Goal: Task Accomplishment & Management: Manage account settings

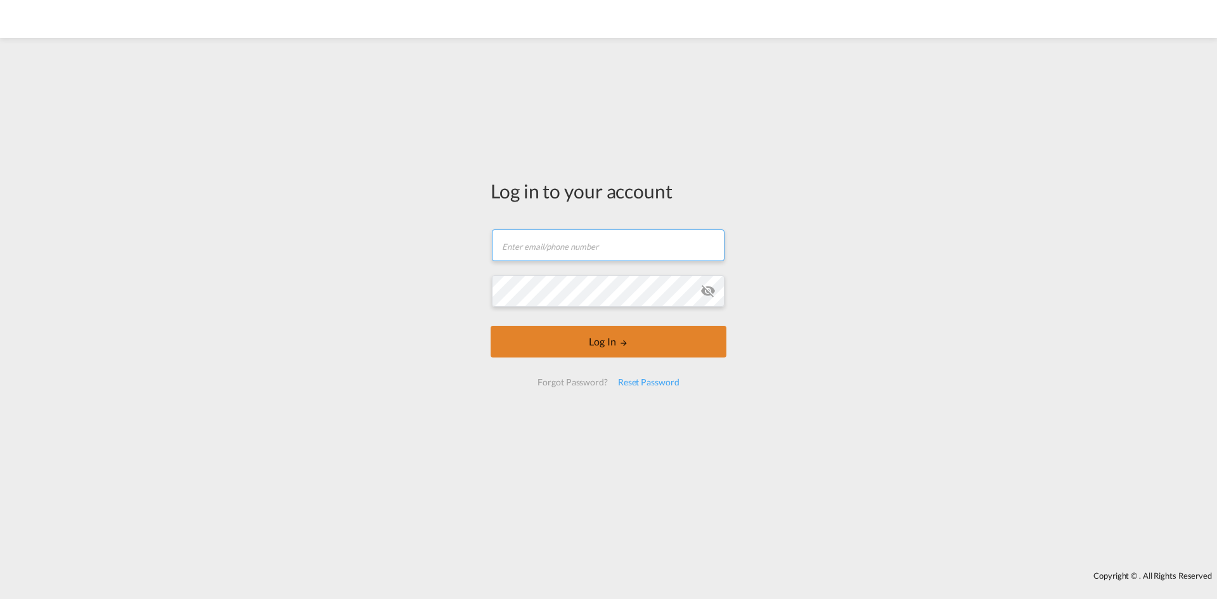
type input "[EMAIL_ADDRESS][DOMAIN_NAME]"
click at [565, 349] on button "Log In" at bounding box center [609, 342] width 236 height 32
type input "[EMAIL_ADDRESS][DOMAIN_NAME]"
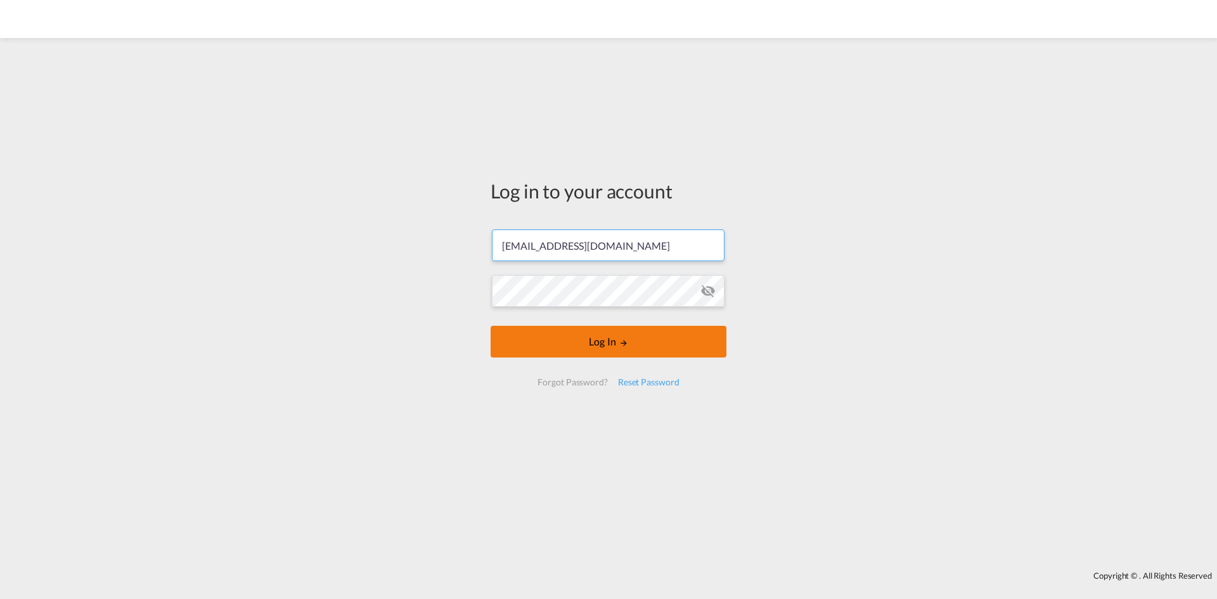
click at [684, 329] on button "Log In" at bounding box center [609, 342] width 236 height 32
